Goal: Use online tool/utility: Utilize a website feature to perform a specific function

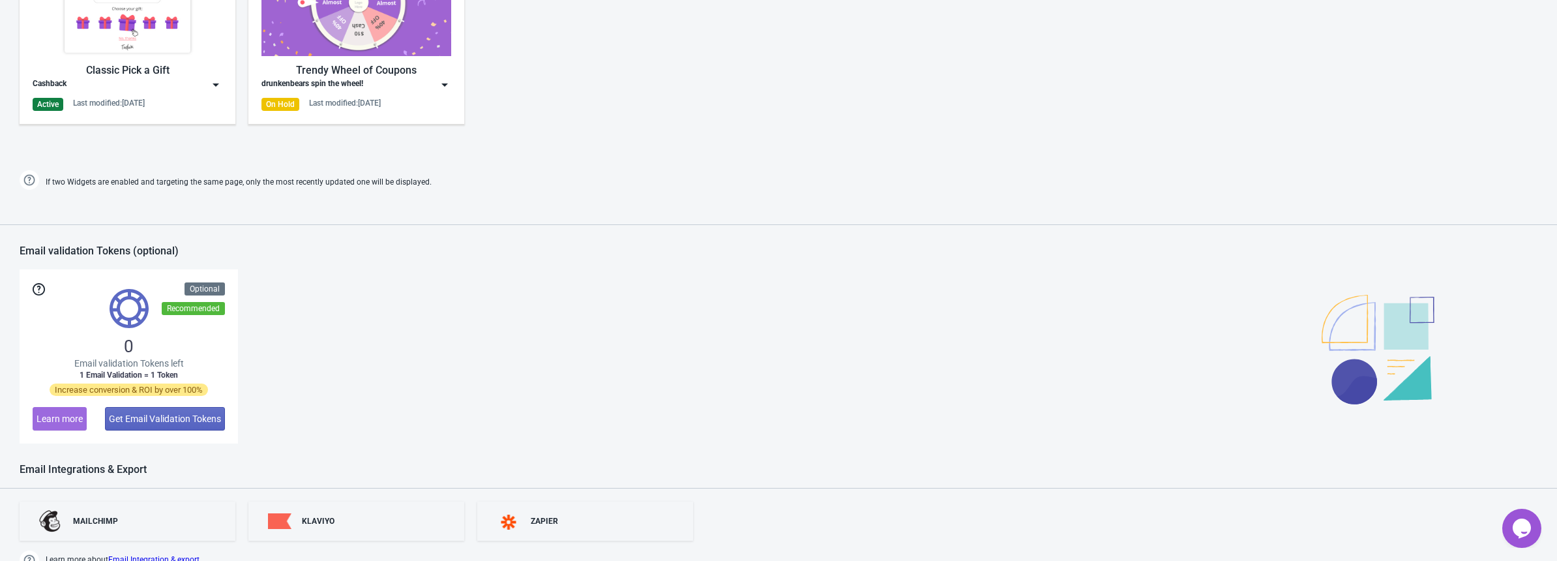
scroll to position [819, 0]
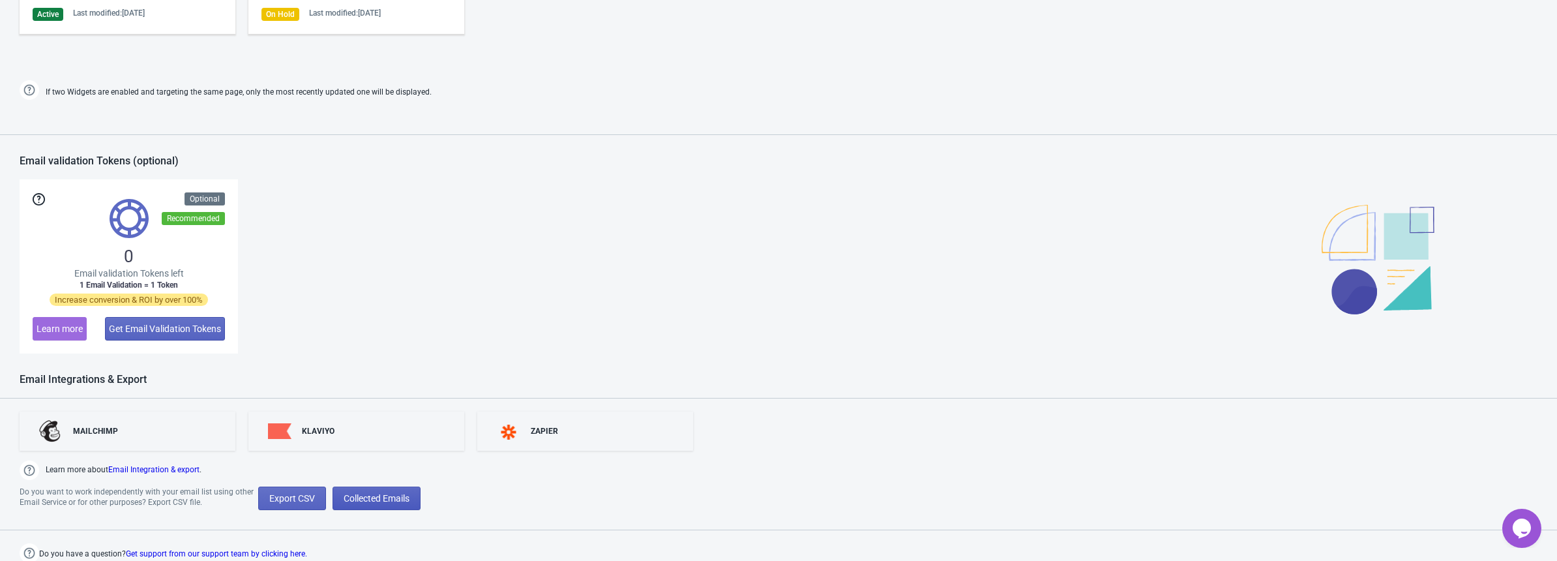
click at [385, 501] on span "Collected Emails" at bounding box center [377, 498] width 66 height 10
